Goal: Task Accomplishment & Management: Use online tool/utility

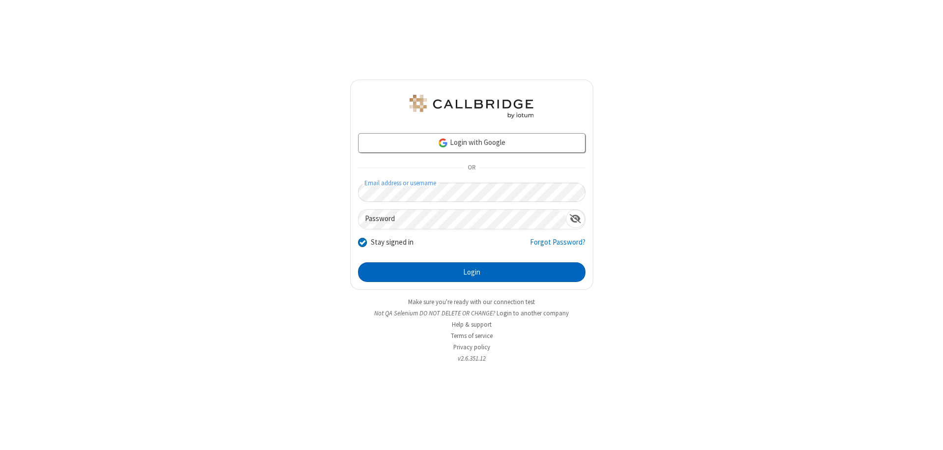
click at [471, 272] on button "Login" at bounding box center [471, 272] width 227 height 20
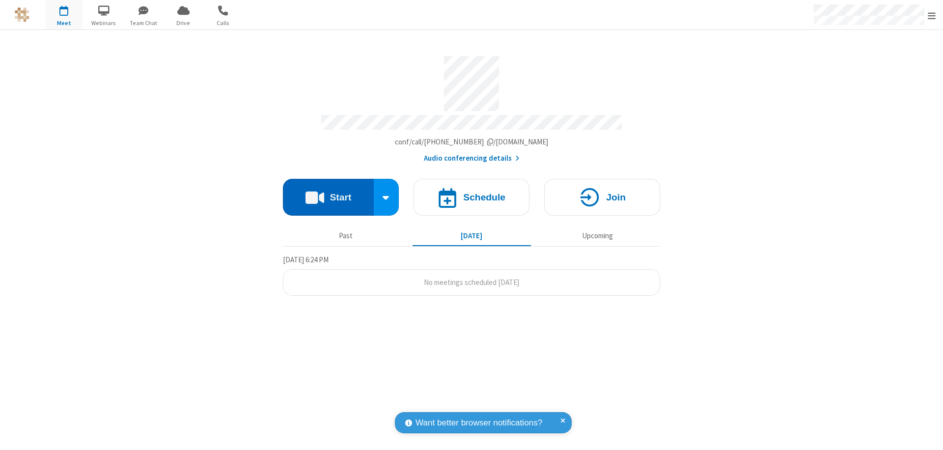
click at [328, 193] on button "Start" at bounding box center [328, 197] width 91 height 37
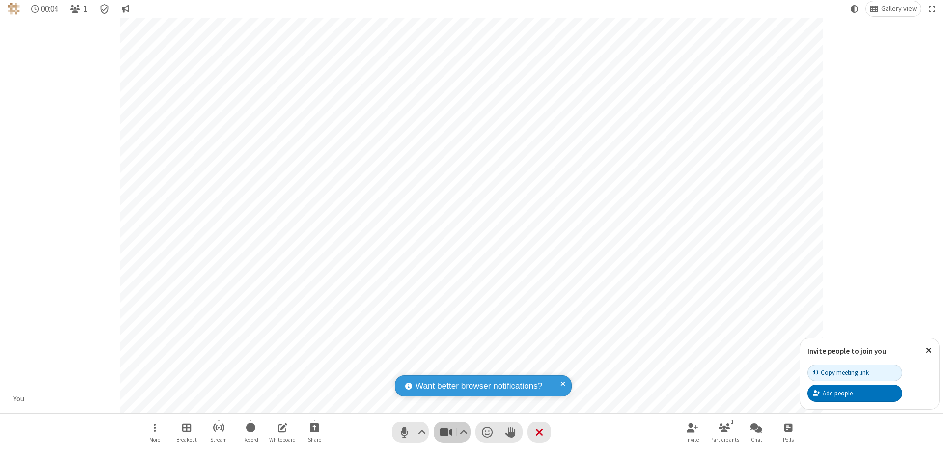
click at [446, 432] on span "Stop video (⌘+Shift+V)" at bounding box center [446, 432] width 15 height 14
click at [446, 432] on span "Start video (⌘+Shift+V)" at bounding box center [446, 432] width 15 height 14
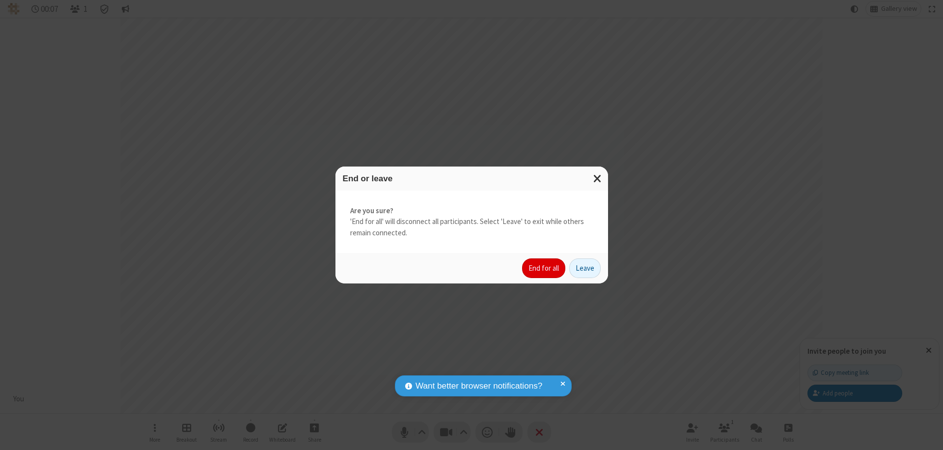
click at [544, 268] on button "End for all" at bounding box center [543, 268] width 43 height 20
